Goal: Task Accomplishment & Management: Complete application form

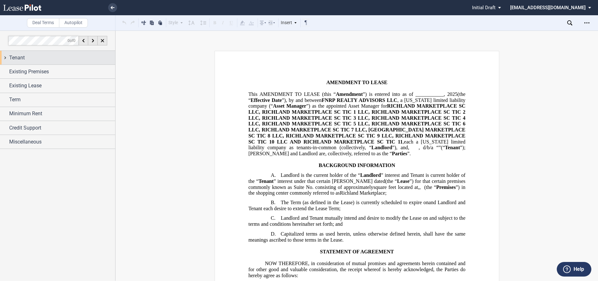
click at [20, 60] on span "Tenant" at bounding box center [17, 58] width 16 height 8
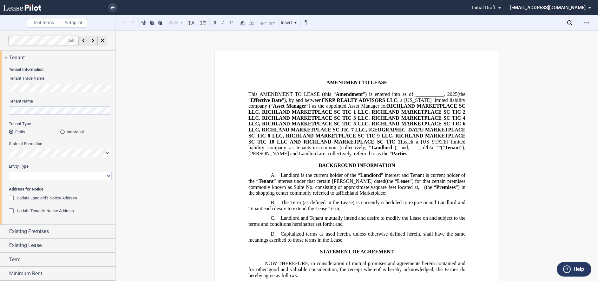
scroll to position [28, 0]
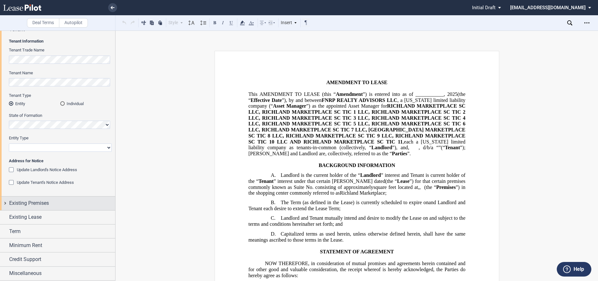
click at [36, 203] on span "Existing Premises" at bounding box center [29, 203] width 40 height 8
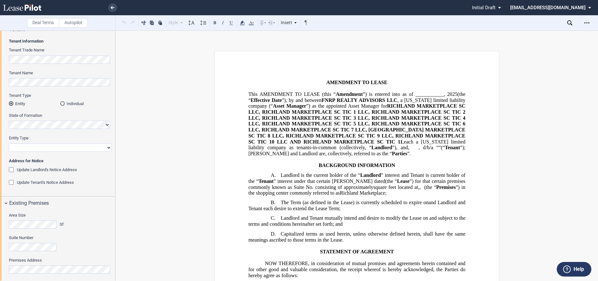
scroll to position [125, 0]
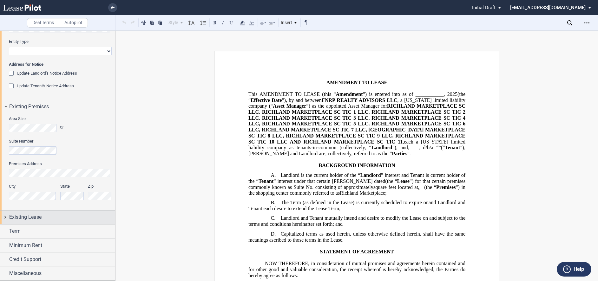
click at [32, 220] on span "Existing Lease" at bounding box center [25, 217] width 32 height 8
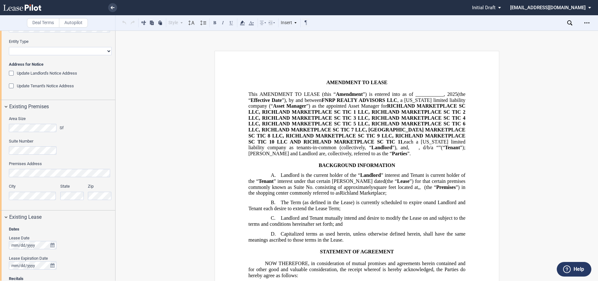
scroll to position [215, 0]
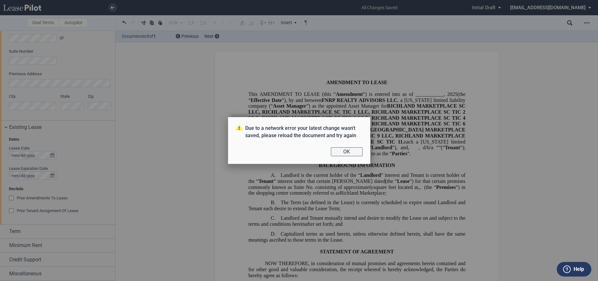
click at [340, 153] on button "OK" at bounding box center [347, 151] width 32 height 9
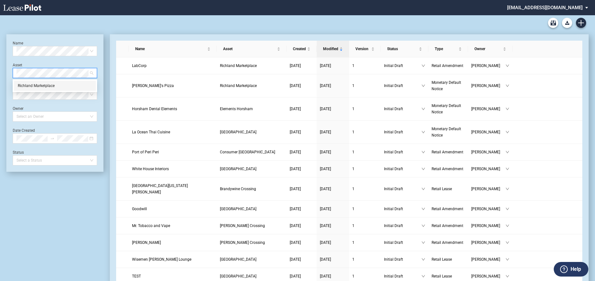
click at [49, 84] on div "Richland Marketplace" at bounding box center [55, 86] width 74 height 6
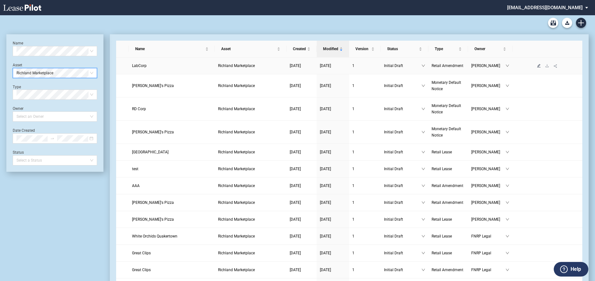
click at [539, 67] on icon "edit" at bounding box center [539, 66] width 4 height 4
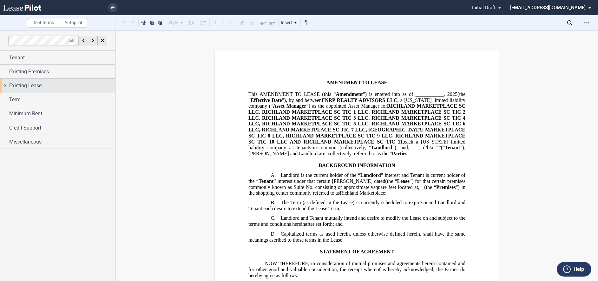
click at [23, 82] on span "Existing Lease" at bounding box center [25, 86] width 32 height 8
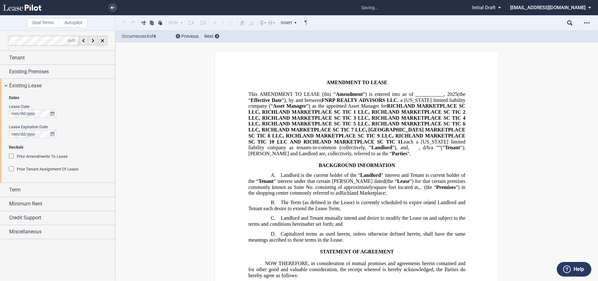
click at [95, 126] on div "Lease Expiration Date" at bounding box center [60, 127] width 103 height 6
click at [77, 113] on div at bounding box center [60, 114] width 103 height 8
click at [88, 118] on div "Lease Date Lease Expiration Date" at bounding box center [60, 124] width 103 height 41
click at [11, 158] on div "Prior Amendments To Lease" at bounding box center [12, 157] width 6 height 6
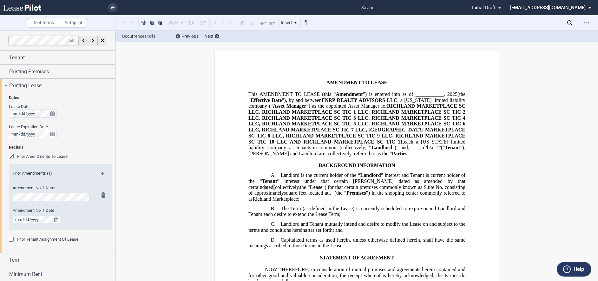
click at [92, 213] on div "Amendment No. 1 Date" at bounding box center [52, 219] width 86 height 23
click at [4, 83] on div "Existing Lease" at bounding box center [57, 86] width 115 height 14
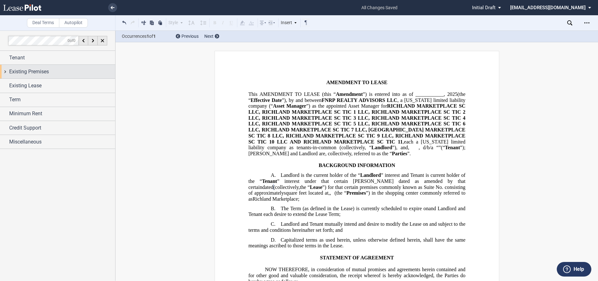
click at [22, 68] on span "Existing Premises" at bounding box center [29, 72] width 40 height 8
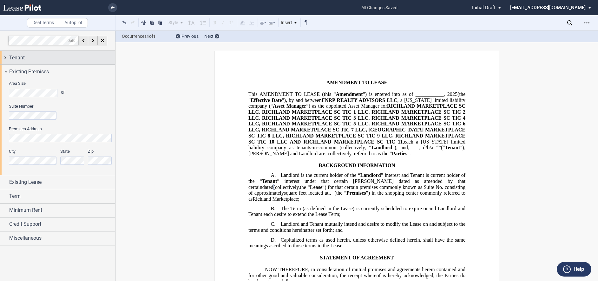
click at [19, 60] on span "Tenant" at bounding box center [17, 58] width 16 height 8
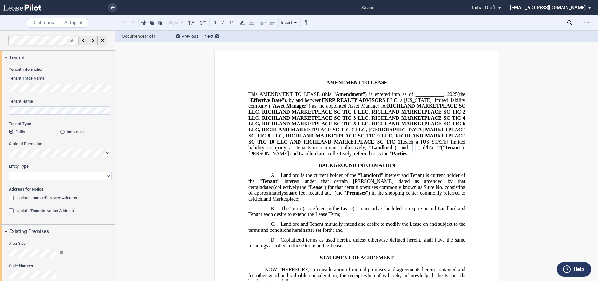
click at [53, 176] on select "Corporation Limited Liability Company General Partnership Limited Partnership O…" at bounding box center [60, 176] width 103 height 8
select select "corporation"
click at [9, 172] on select "Corporation Limited Liability Company General Partnership Limited Partnership O…" at bounding box center [60, 176] width 103 height 8
click at [8, 198] on div "Tenant Information Tenant Trade Name Tenant Name Tenant Type Entity Individual …" at bounding box center [57, 144] width 115 height 160
click at [12, 198] on div "Update Landlord's Notice Address" at bounding box center [12, 199] width 6 height 6
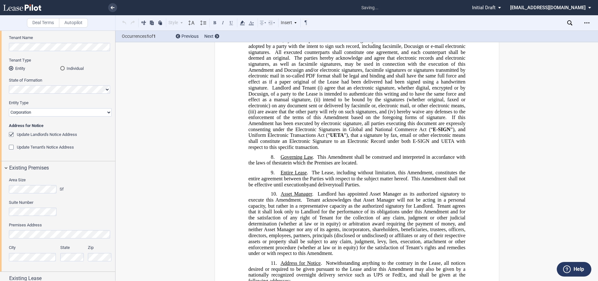
scroll to position [63, 0]
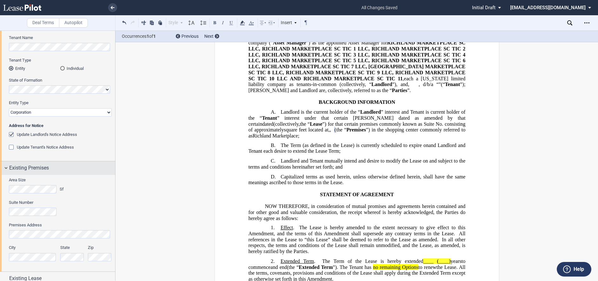
click at [6, 169] on div "Existing Premises" at bounding box center [57, 168] width 115 height 14
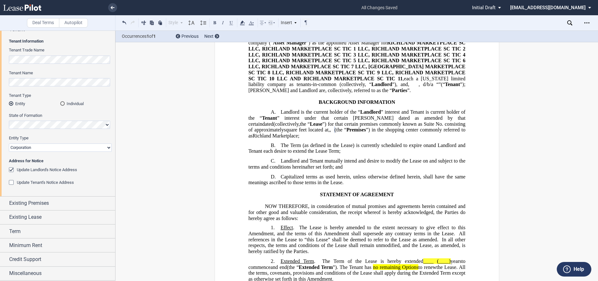
scroll to position [0, 0]
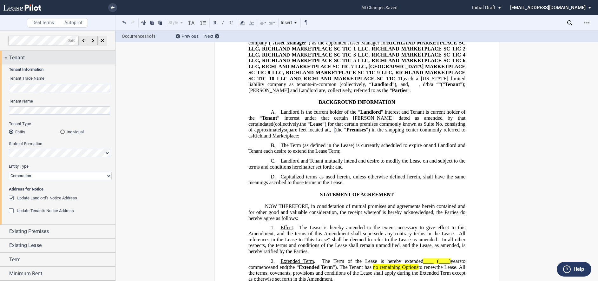
click at [6, 56] on div "Tenant" at bounding box center [57, 58] width 115 height 14
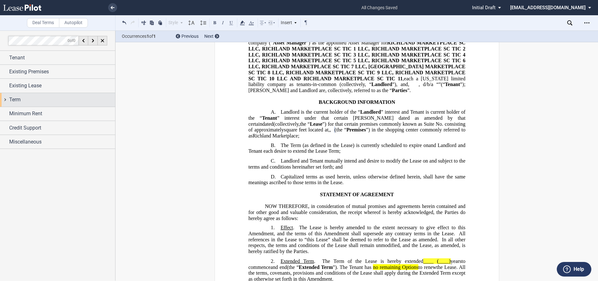
click at [21, 99] on div "Term" at bounding box center [62, 100] width 106 height 8
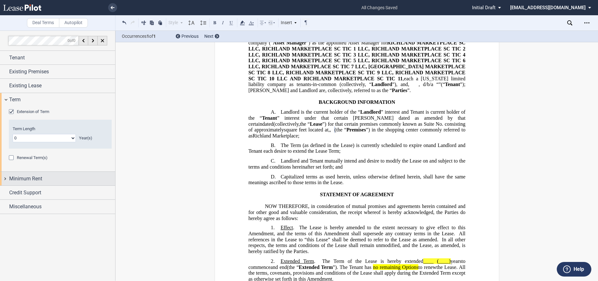
click at [30, 183] on div "Minimum Rent" at bounding box center [57, 179] width 115 height 14
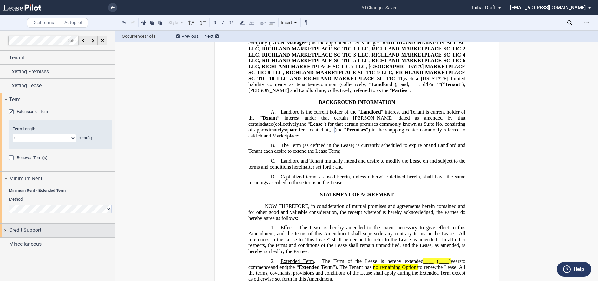
click at [26, 232] on span "Credit Support" at bounding box center [25, 230] width 32 height 8
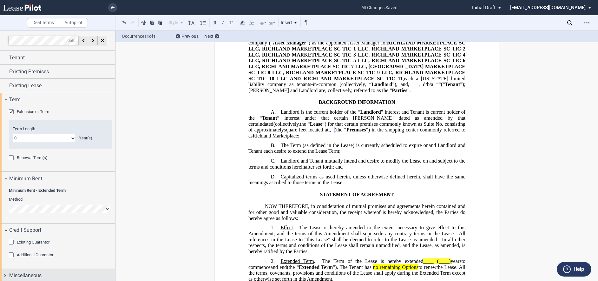
click at [25, 276] on span "Miscellaneous" at bounding box center [25, 276] width 32 height 8
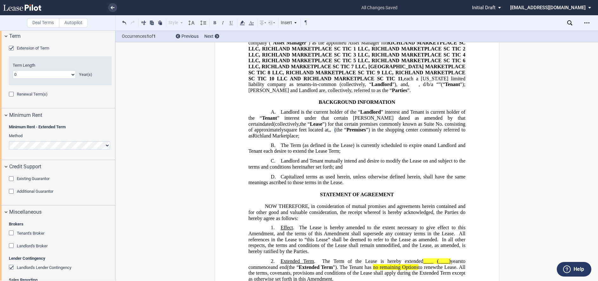
click at [74, 76] on select "0 1 2 3 4 5 6 7 8 9 10 11 12 13 14 15 16 17 18 19 20" at bounding box center [44, 74] width 63 height 8
select select "number:5"
click at [13, 70] on select "0 1 2 3 4 5 6 7 8 9 10 11 12 13 14 15 16 17 18 19 20" at bounding box center [44, 74] width 63 height 8
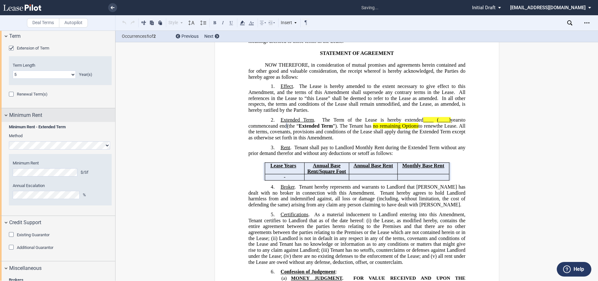
scroll to position [206, 0]
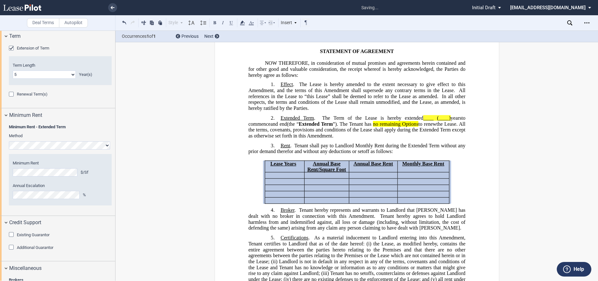
click at [96, 184] on label "Annual Escalation" at bounding box center [60, 186] width 95 height 6
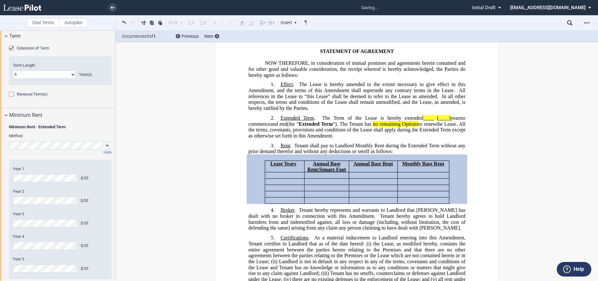
click at [11, 201] on div "Year 1 $/Sf Year 2 $/Sf Year 3 $/Sf Year 4 $/Sf Year 5 $/Sf Minimum Rent $/Sf A…" at bounding box center [60, 219] width 103 height 119
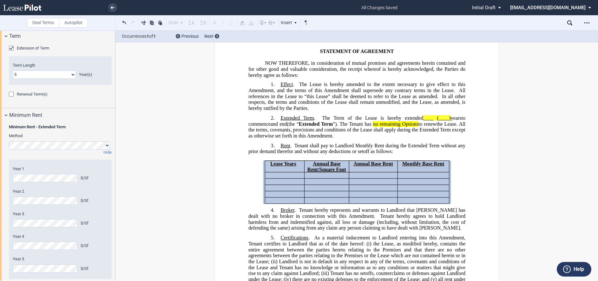
click at [0, 223] on html ".bocls-1{fill:#26354a;fill-rule:evenodd} Loading... × all changes saved Pending…" at bounding box center [299, 140] width 598 height 281
click at [3, 244] on div "Minimum Rent - Extended Term Method Hide Year 1 $/Sf Year 2 $/Sf Year 3 $/Sf Ye…" at bounding box center [57, 205] width 115 height 167
click at [0, 262] on html ".bocls-1{fill:#26354a;fill-rule:evenodd} Loading... × saving... Pending... Pend…" at bounding box center [299, 140] width 598 height 281
click at [59, 273] on div "Year 1 $/Sf Year 2 $/Sf Year 3 $/Sf Year 4 $/Sf Year 5 $/Sf Minimum Rent $/Sf A…" at bounding box center [60, 219] width 103 height 119
click at [96, 197] on div "$/Sf" at bounding box center [60, 200] width 95 height 8
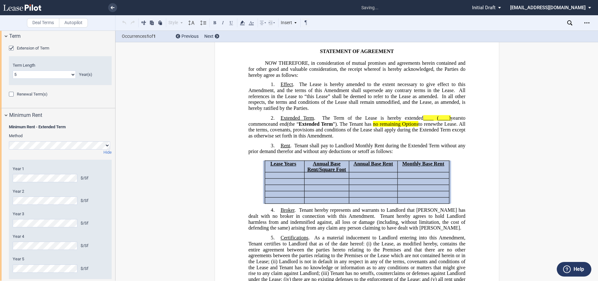
scroll to position [127, 0]
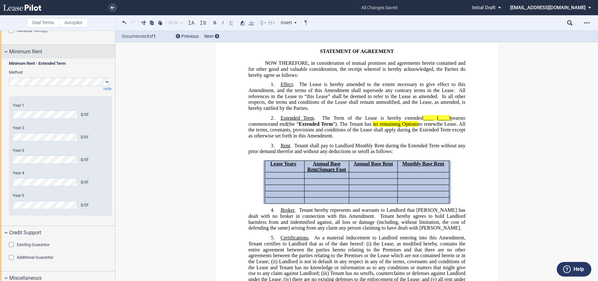
click at [6, 52] on div "Minimum Rent" at bounding box center [57, 52] width 115 height 14
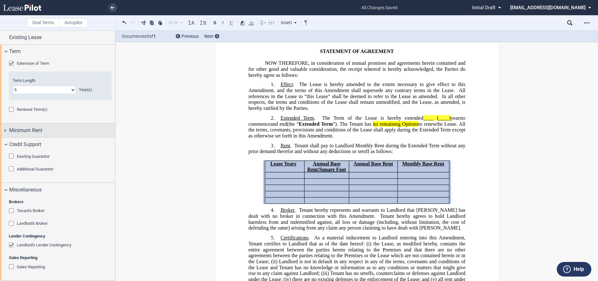
scroll to position [48, 0]
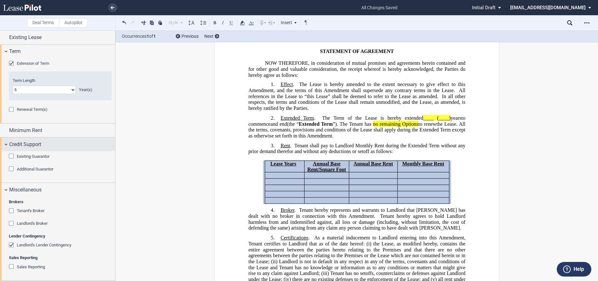
click at [5, 144] on div "Credit Support" at bounding box center [57, 144] width 115 height 14
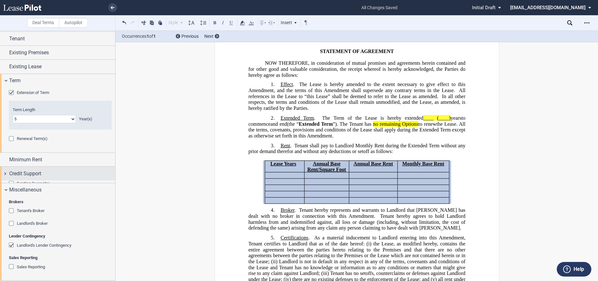
scroll to position [17, 0]
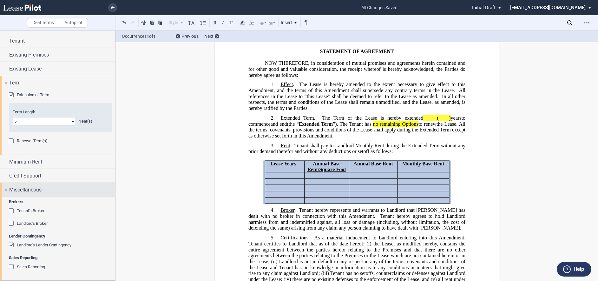
click at [5, 192] on div "Miscellaneous" at bounding box center [57, 190] width 115 height 14
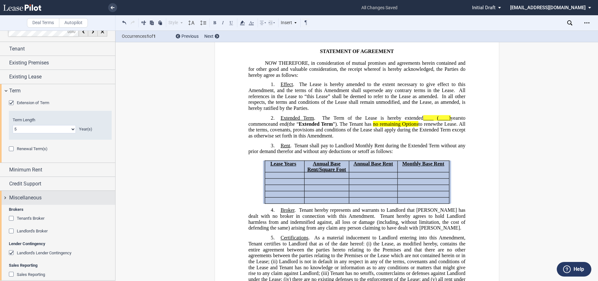
scroll to position [0, 0]
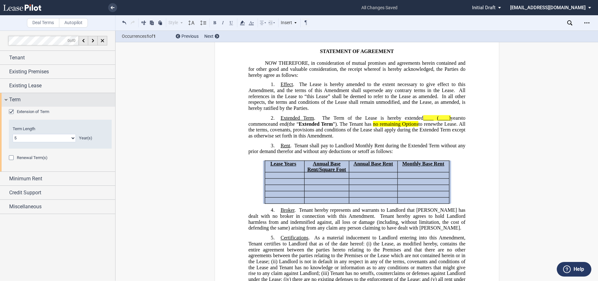
click at [6, 100] on div "Term" at bounding box center [57, 100] width 115 height 14
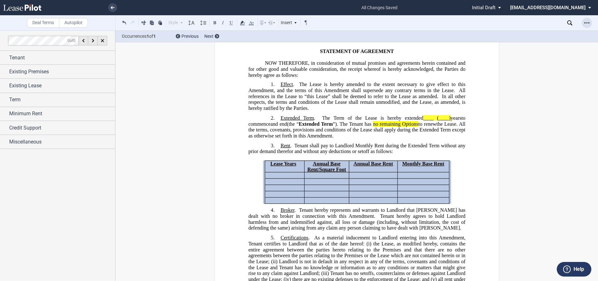
click at [584, 22] on div "Open Lease options menu" at bounding box center [587, 23] width 10 height 10
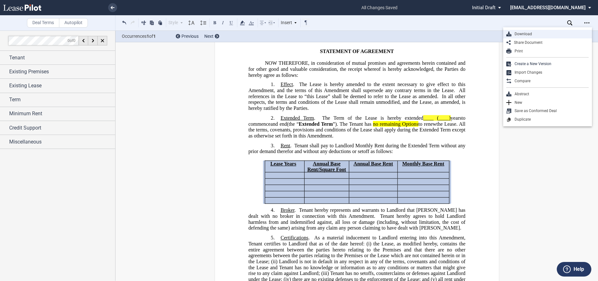
click at [507, 35] on use "Download" at bounding box center [509, 34] width 5 height 5
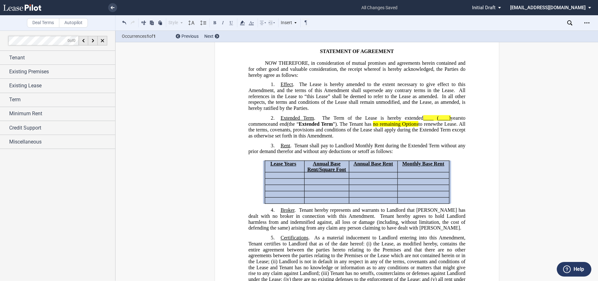
click at [352, 126] on span "The Term of the Lease is hereby extended ____ (____) years to commence" at bounding box center [357, 120] width 218 height 11
